Goal: Entertainment & Leisure: Browse casually

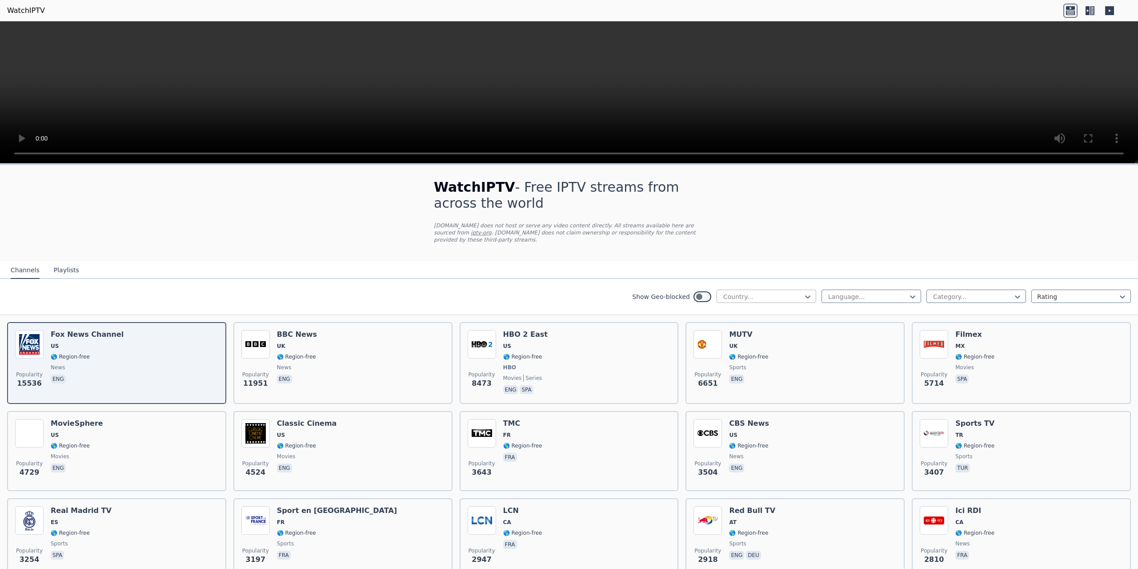
click at [764, 292] on div at bounding box center [763, 296] width 81 height 9
type input "****"
click at [757, 314] on div "[GEOGRAPHIC_DATA]" at bounding box center [767, 316] width 100 height 16
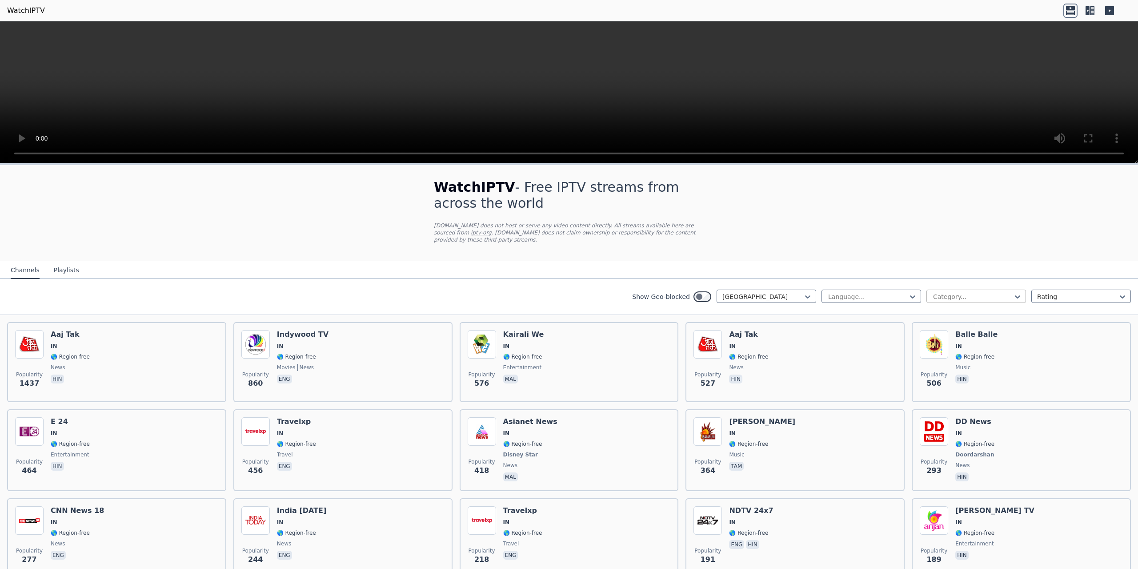
click at [995, 294] on div "Category..." at bounding box center [977, 295] width 100 height 13
click at [964, 369] on div "Entertainment" at bounding box center [977, 373] width 100 height 16
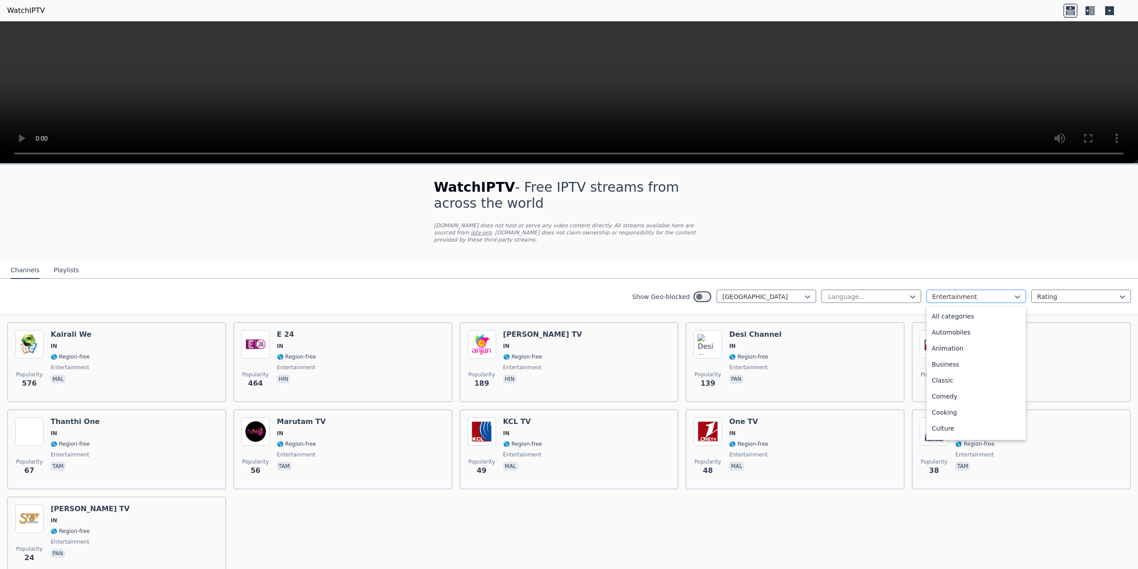
click at [945, 294] on div at bounding box center [973, 296] width 81 height 9
click at [953, 396] on div "Music" at bounding box center [977, 404] width 100 height 16
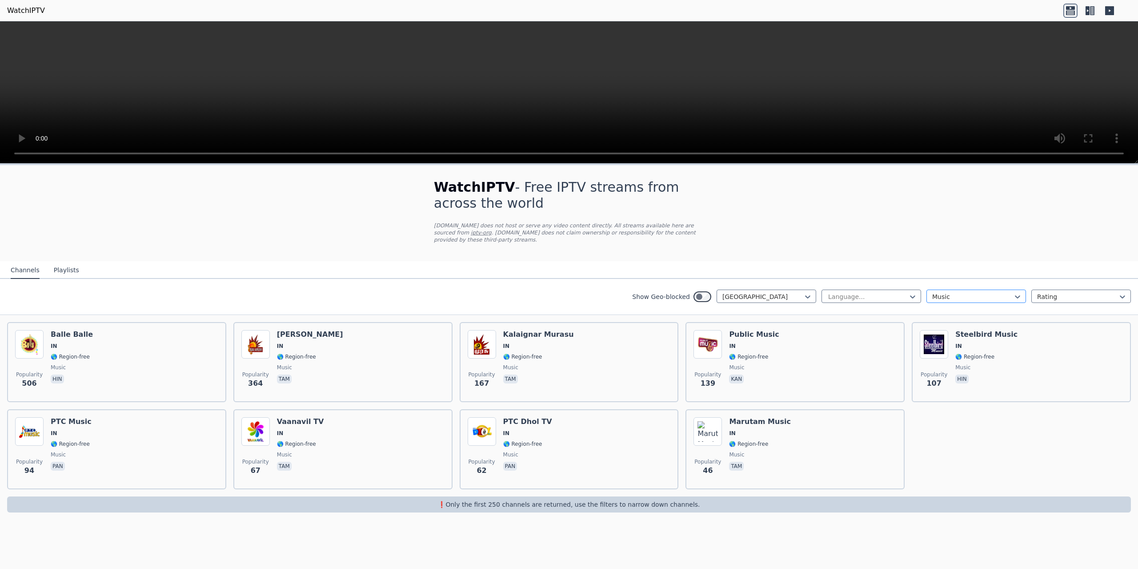
click at [961, 293] on div at bounding box center [973, 296] width 81 height 9
click at [951, 402] on div "Movies" at bounding box center [977, 410] width 100 height 16
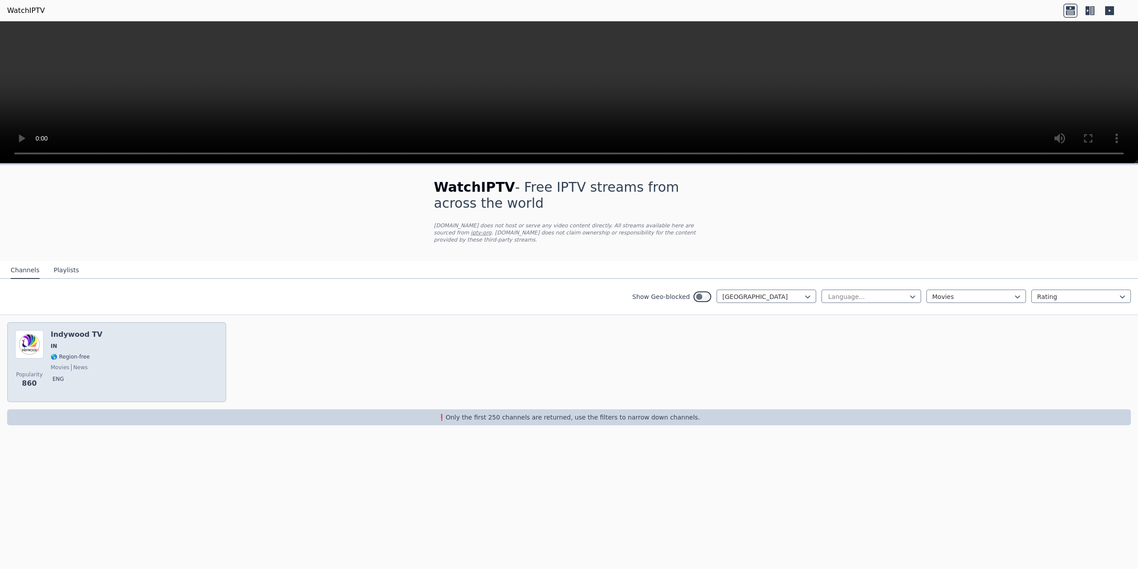
click at [126, 336] on div "Popularity 860 Indywood TV IN 🌎 Region-free movies news eng" at bounding box center [116, 362] width 203 height 64
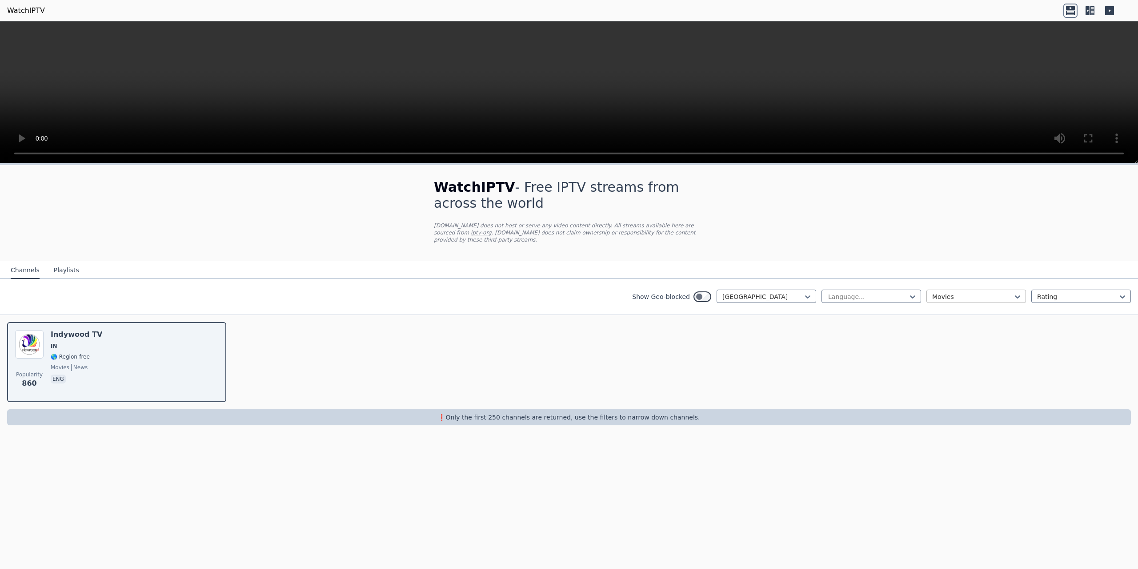
click at [973, 292] on div at bounding box center [973, 296] width 81 height 9
click at [963, 308] on div "All categories" at bounding box center [977, 316] width 100 height 16
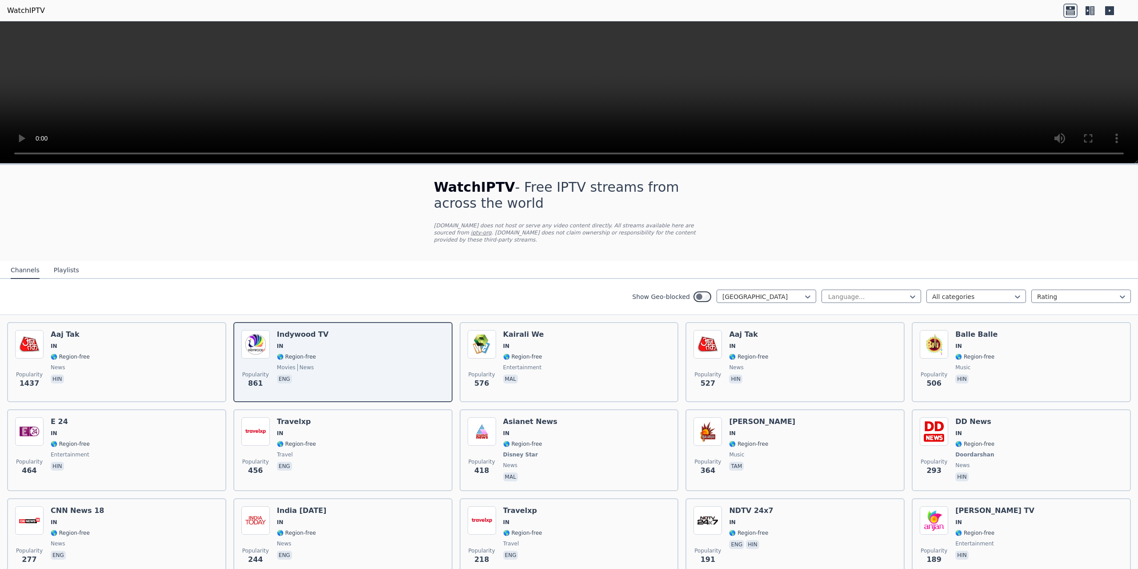
click at [58, 267] on button "Playlists" at bounding box center [66, 270] width 25 height 17
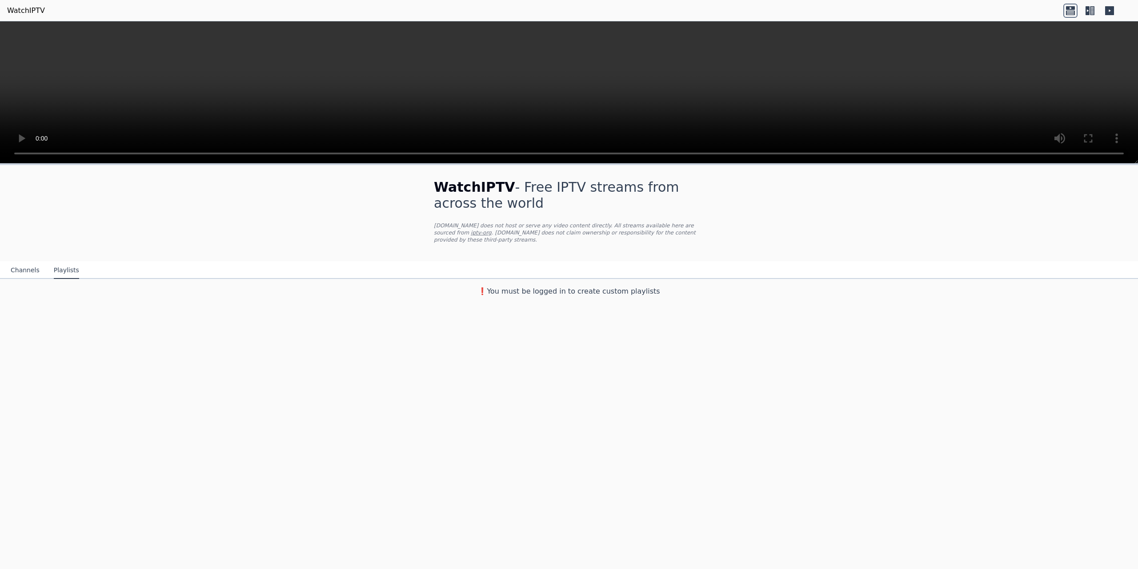
click at [28, 267] on button "Channels" at bounding box center [25, 270] width 29 height 17
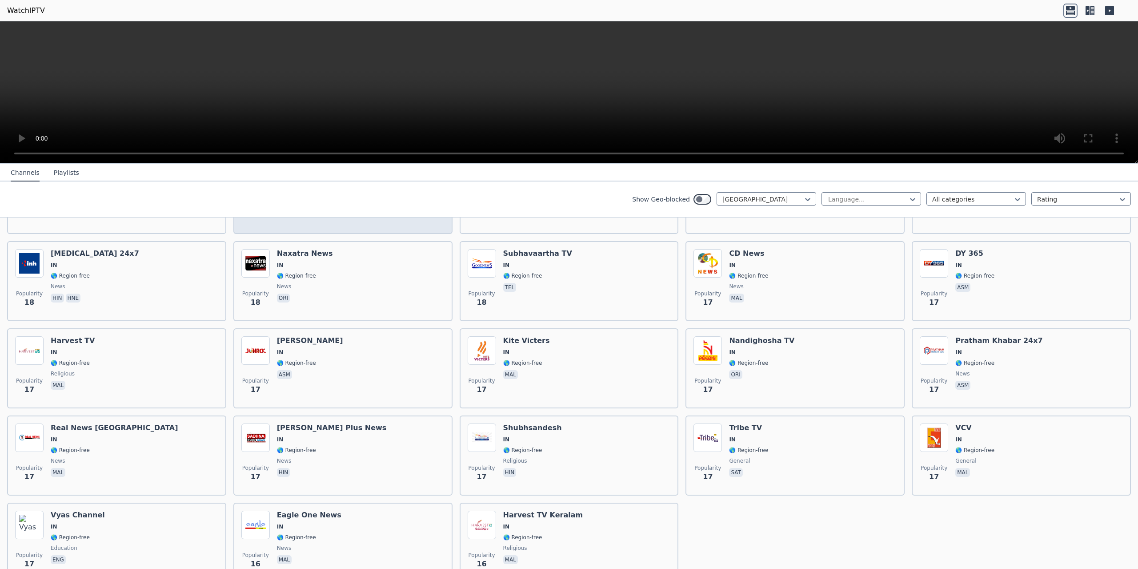
scroll to position [2194, 0]
